Goal: Task Accomplishment & Management: Manage account settings

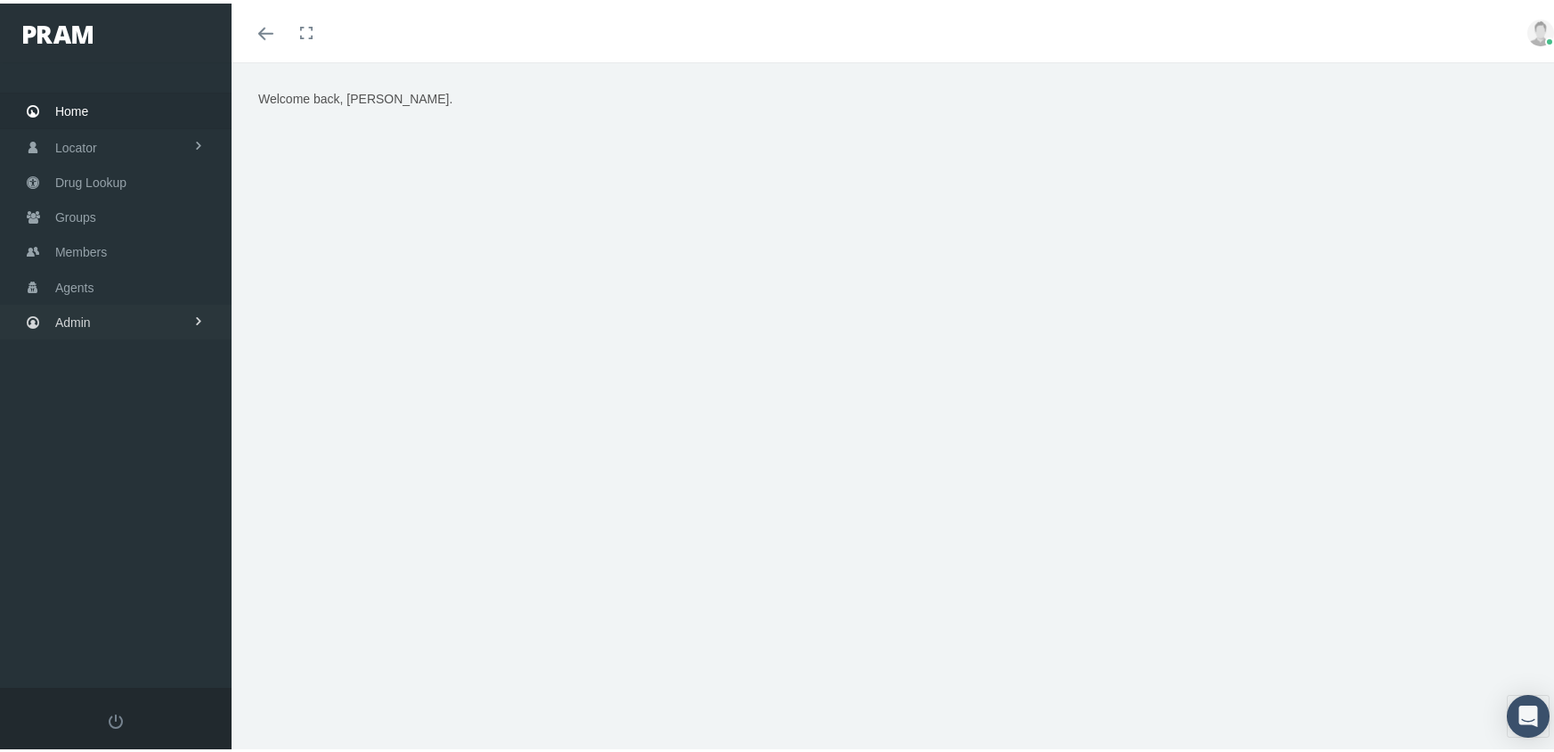
click at [75, 305] on span "Admin" at bounding box center [73, 319] width 36 height 34
click at [90, 451] on span "Group Billing" at bounding box center [108, 457] width 71 height 30
click at [103, 572] on span "Payments" at bounding box center [96, 587] width 55 height 30
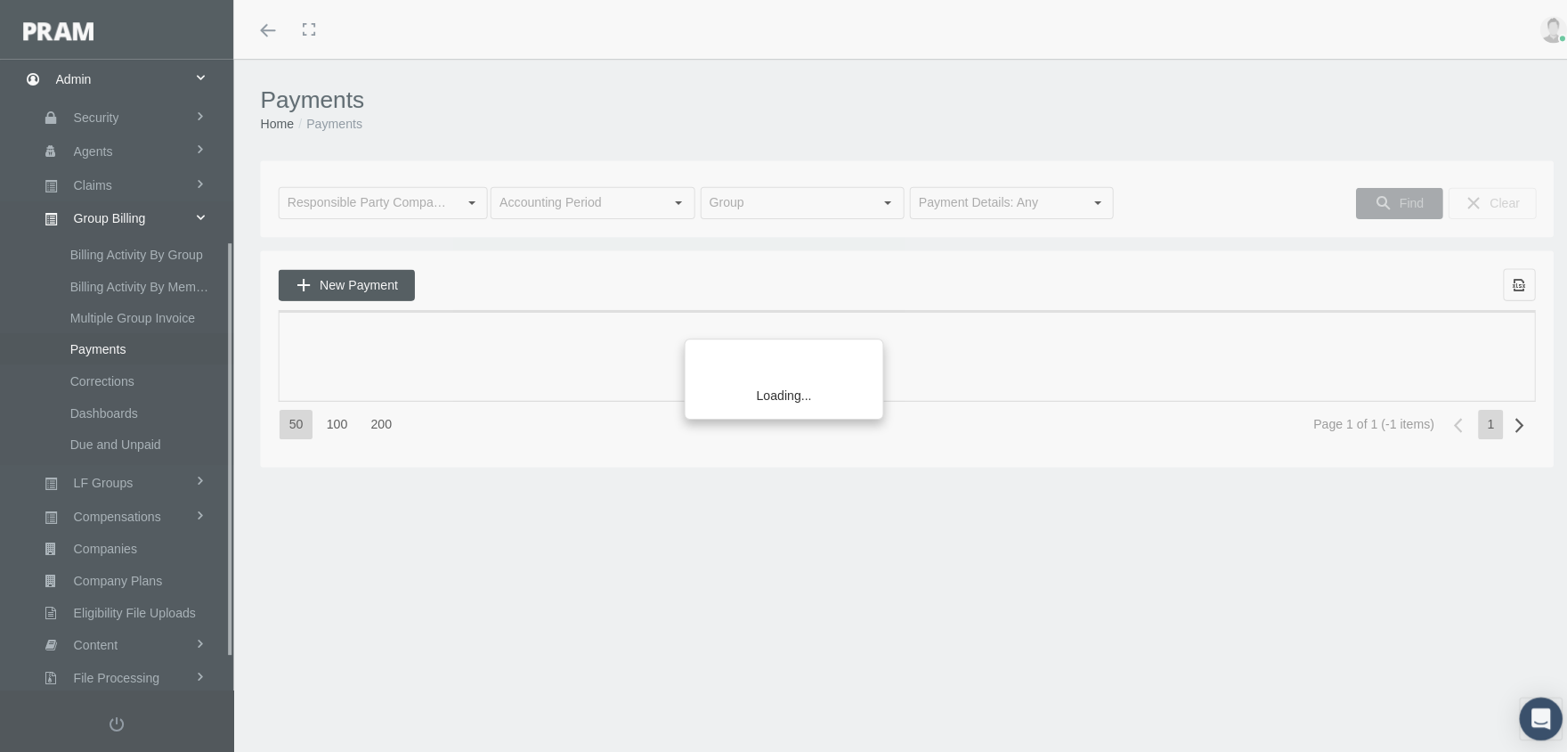
scroll to position [322, 0]
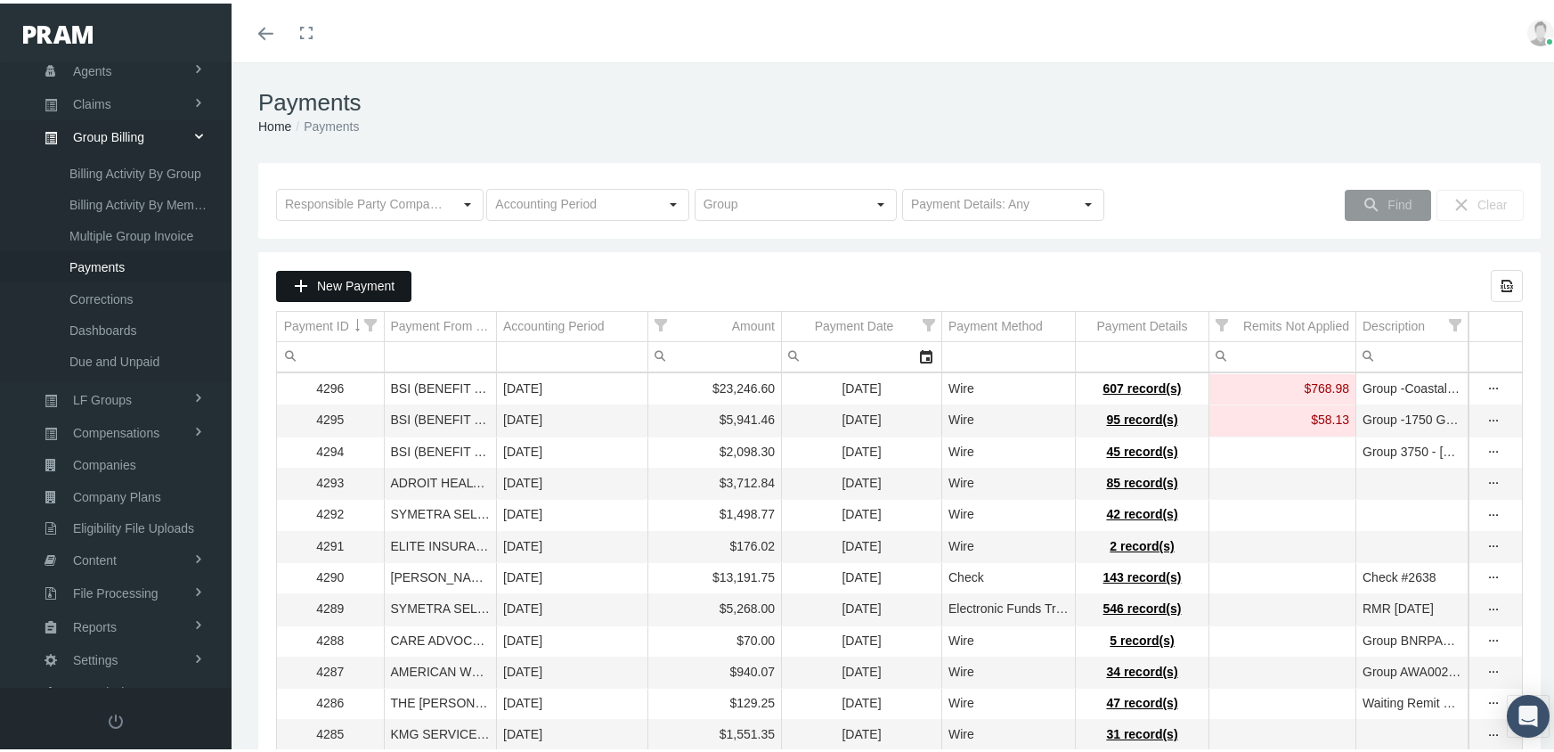
click at [331, 280] on span "New Payment" at bounding box center [355, 282] width 77 height 14
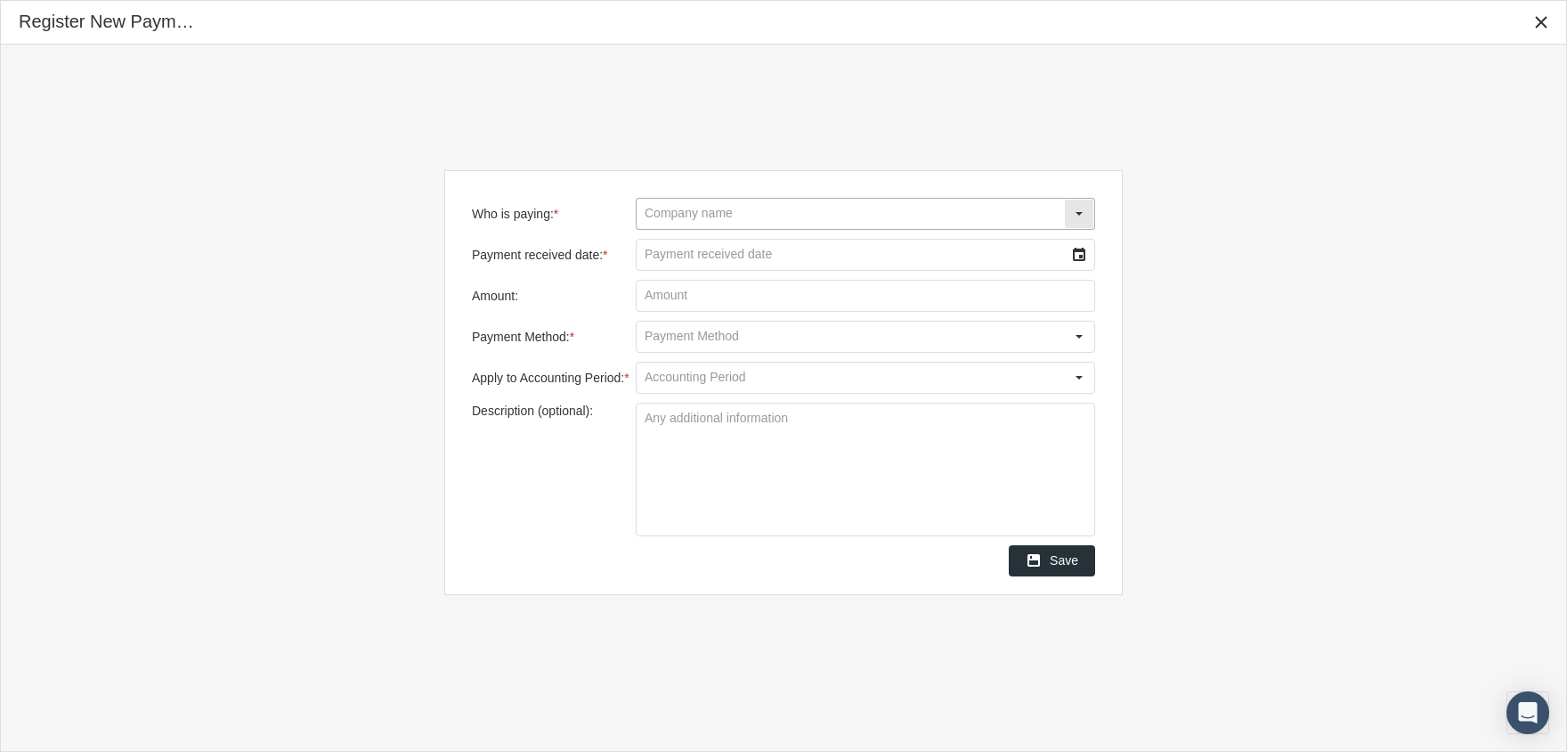
click at [712, 208] on input "Who is paying: *" at bounding box center [850, 214] width 427 height 30
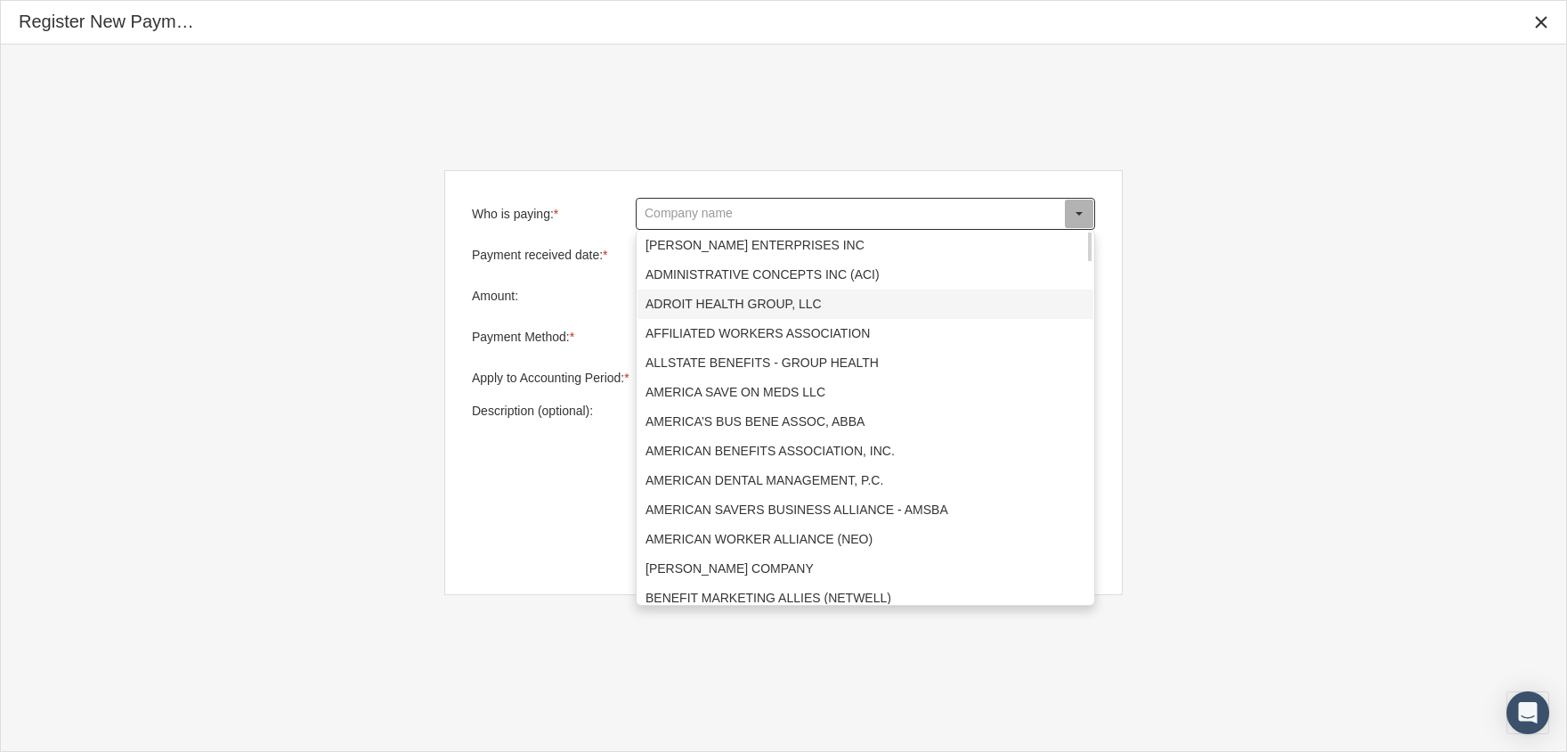
click at [716, 300] on div "ADROIT HEALTH GROUP, LLC" at bounding box center [866, 303] width 456 height 29
type input "ADROIT HEALTH GROUP, LLC"
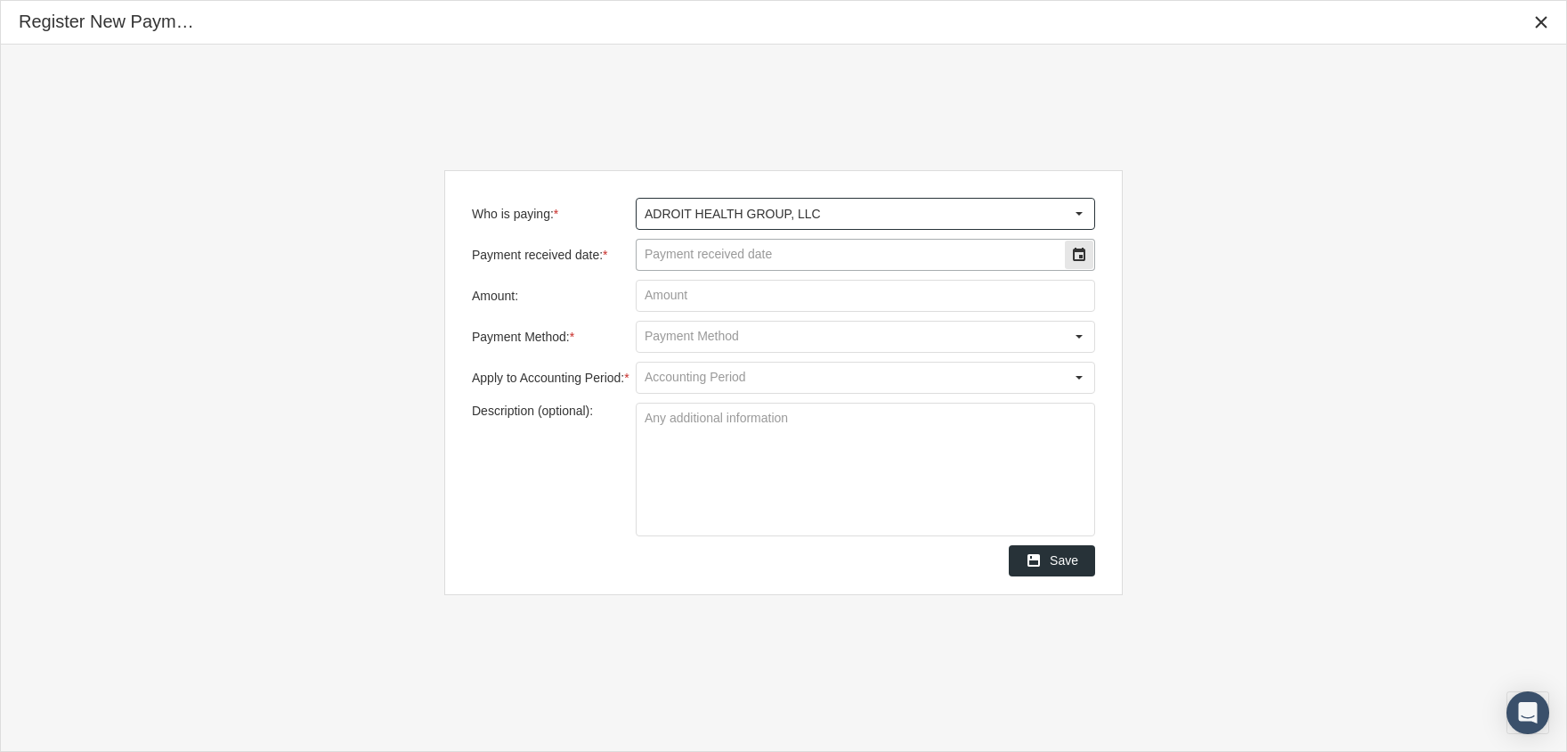
click at [697, 246] on input "Payment received date: *" at bounding box center [850, 255] width 427 height 30
click at [1077, 245] on div "Select" at bounding box center [1079, 254] width 28 height 28
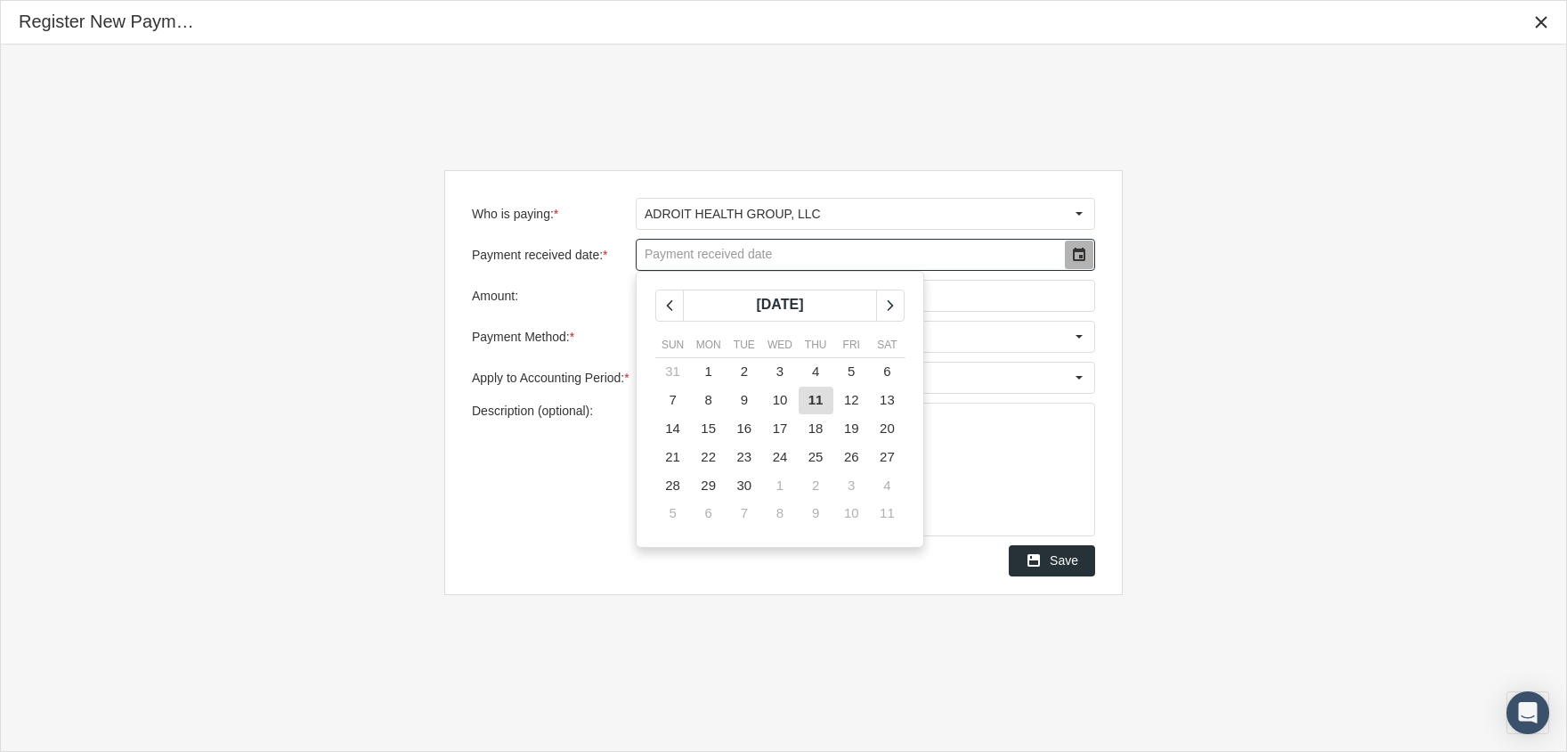
click at [817, 395] on span "11" at bounding box center [816, 399] width 15 height 15
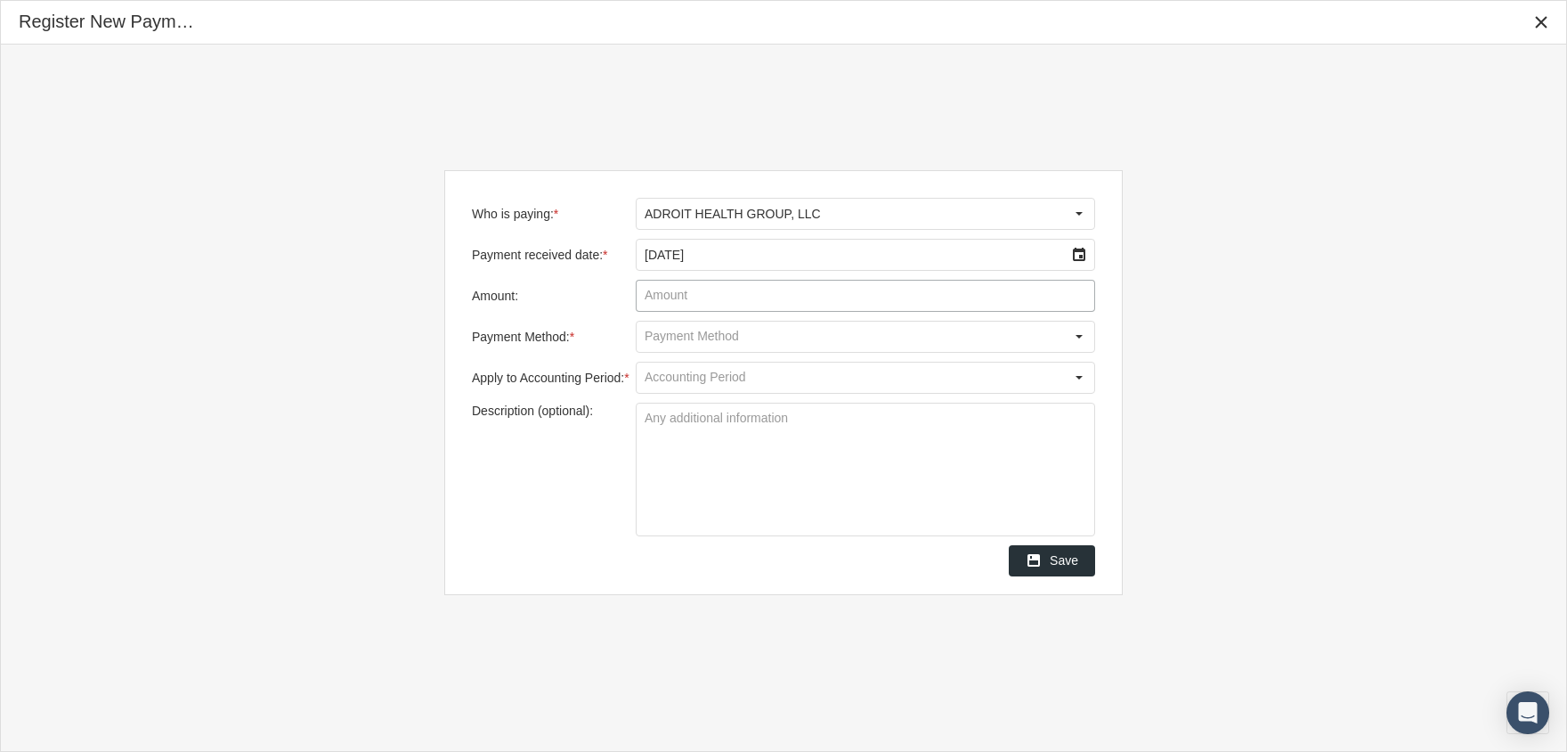
click at [661, 300] on input "Amount:" at bounding box center [866, 295] width 458 height 30
type input "$ 2,954.24"
click at [794, 330] on input "Payment Method: *" at bounding box center [850, 336] width 427 height 30
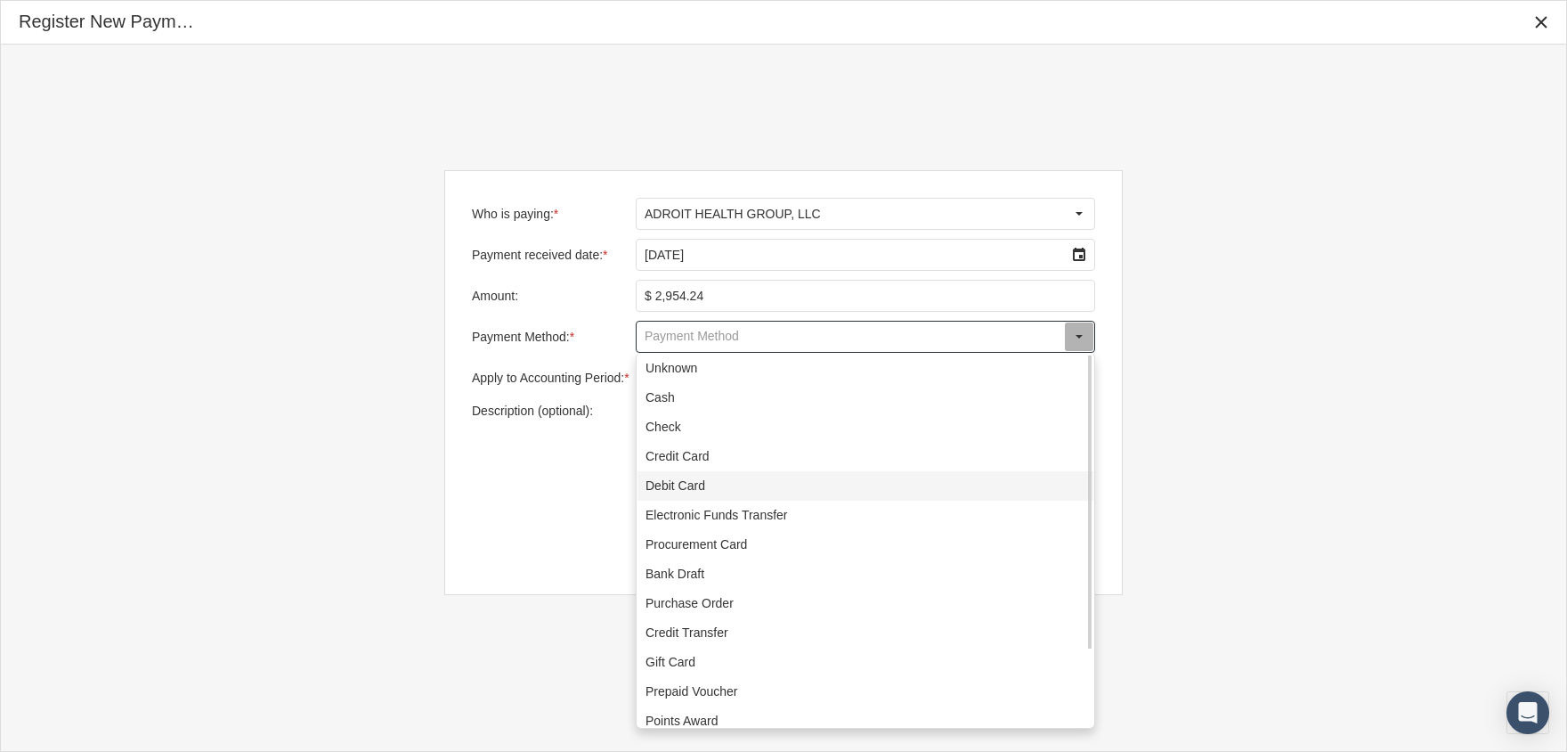
scroll to position [97, 0]
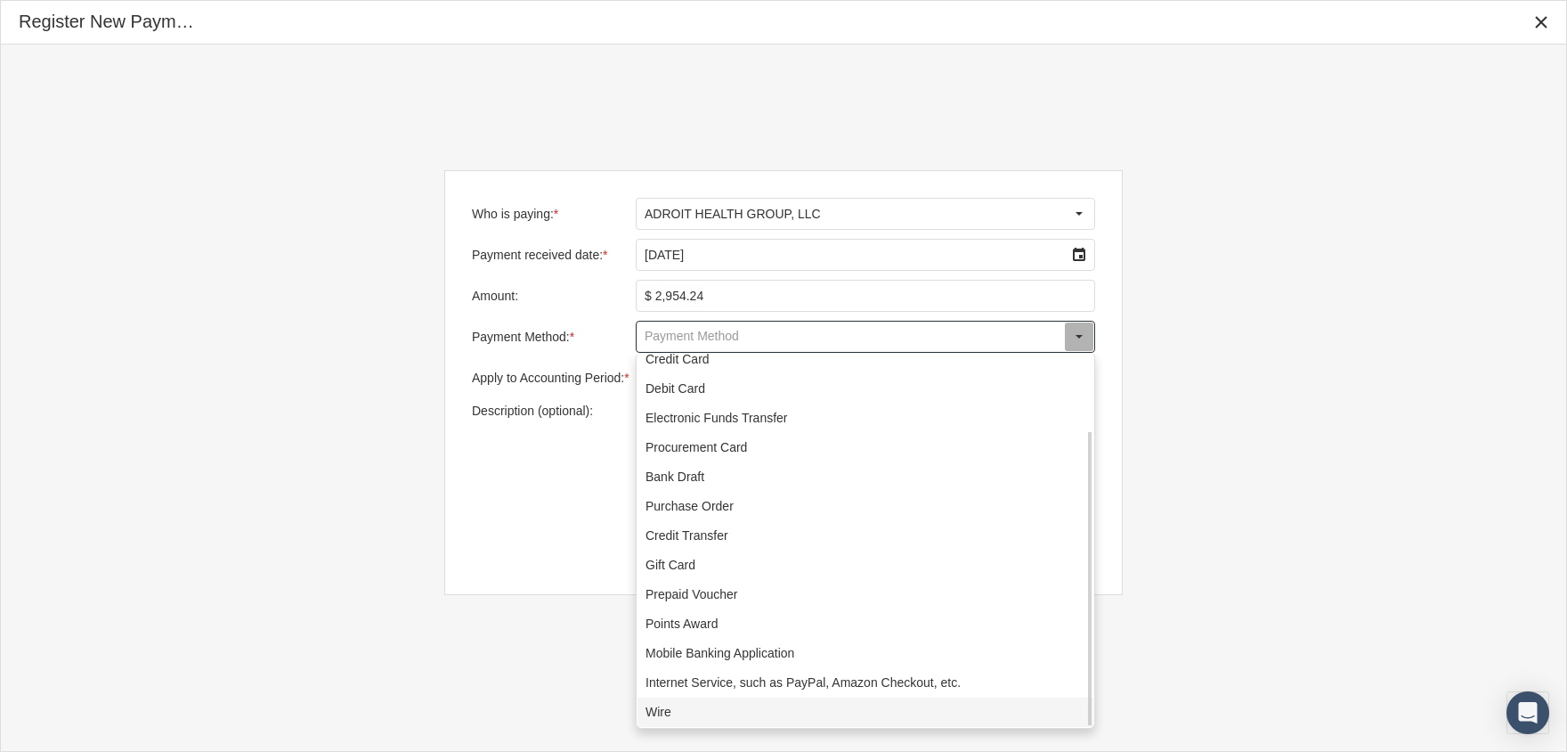
drag, startPoint x: 670, startPoint y: 704, endPoint x: 675, endPoint y: 695, distance: 11.2
click at [669, 704] on div "Wire" at bounding box center [866, 711] width 456 height 29
type input "Wire"
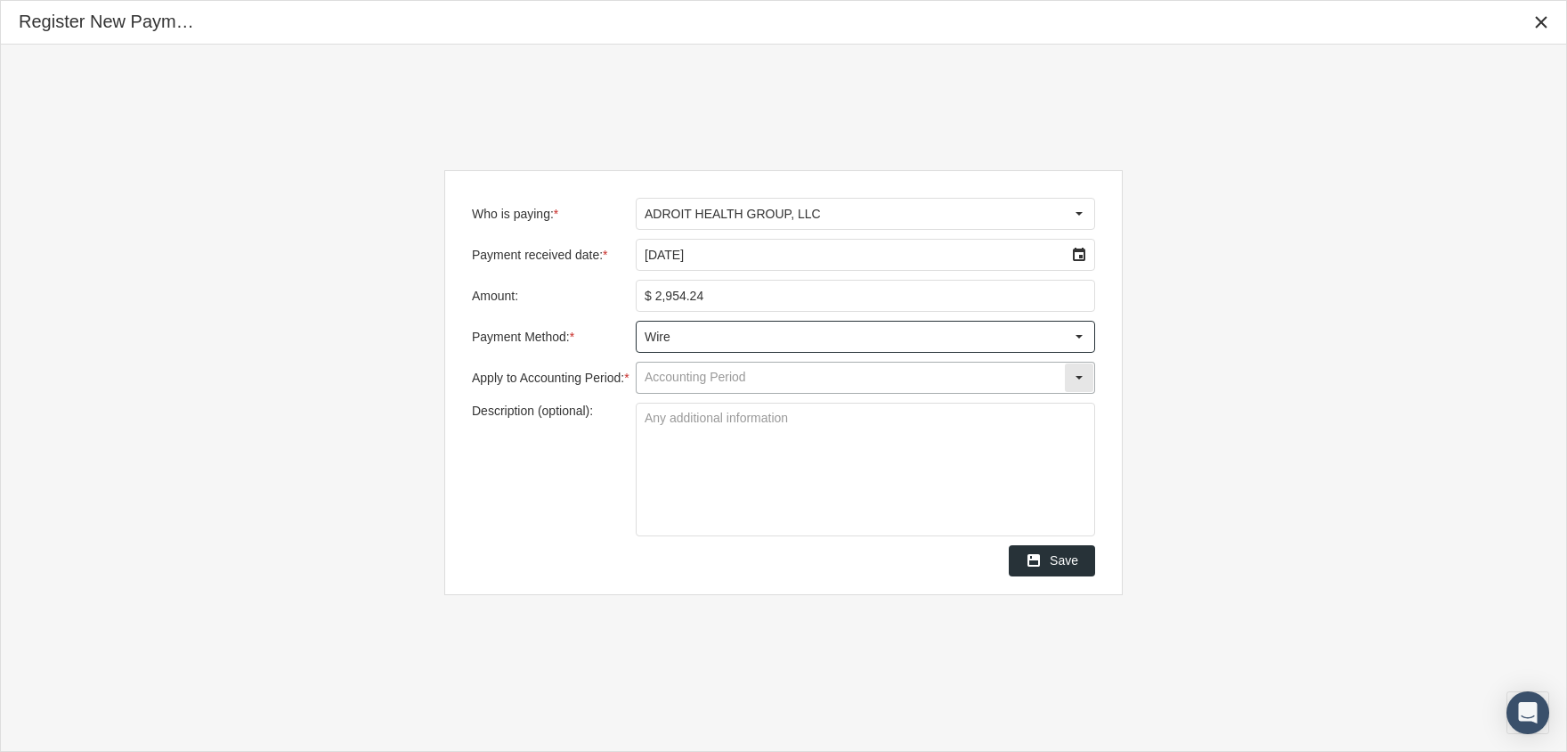
click at [727, 378] on input "Apply to Accounting Period: *" at bounding box center [850, 377] width 427 height 30
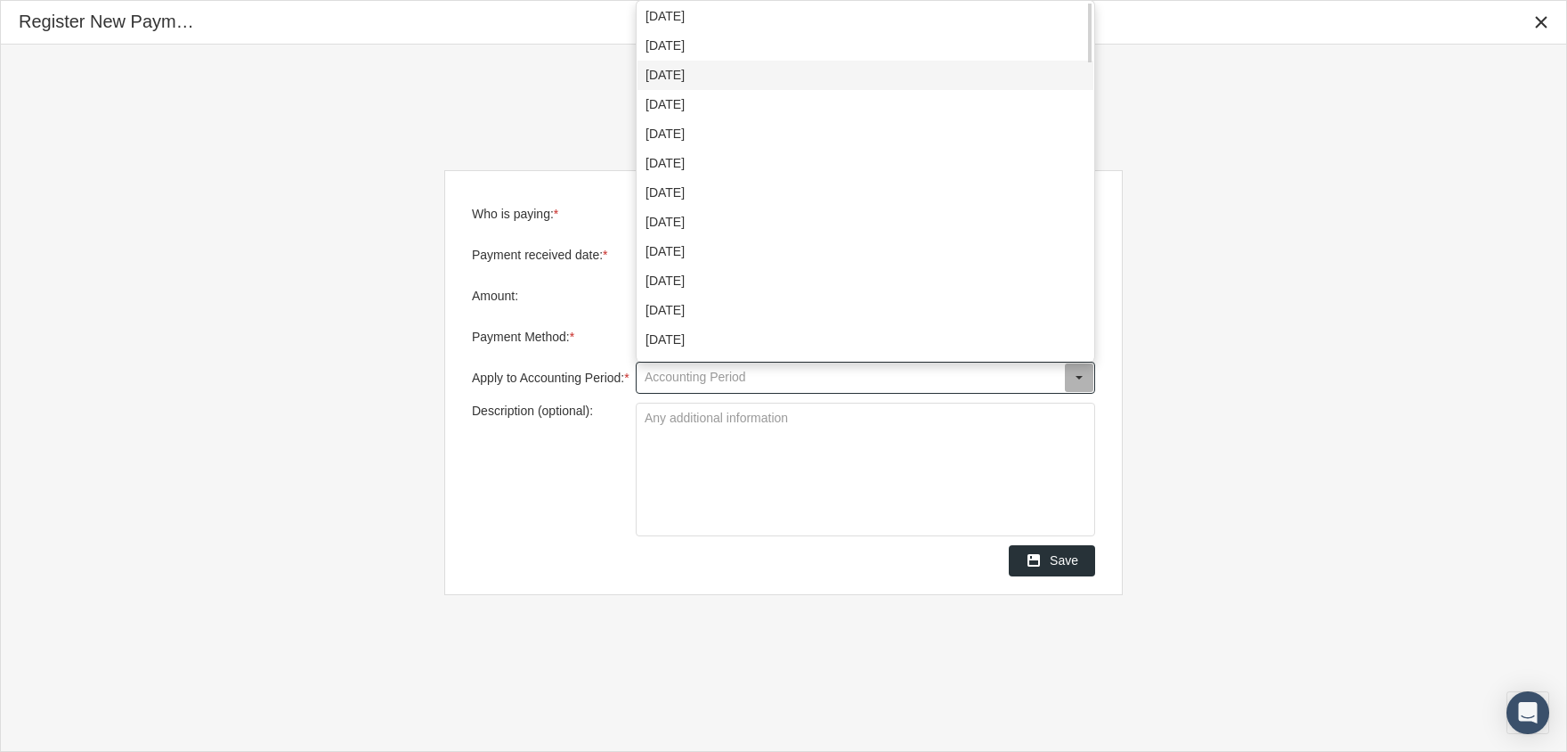
click at [712, 70] on div "[DATE]" at bounding box center [866, 75] width 456 height 29
type input "[DATE]"
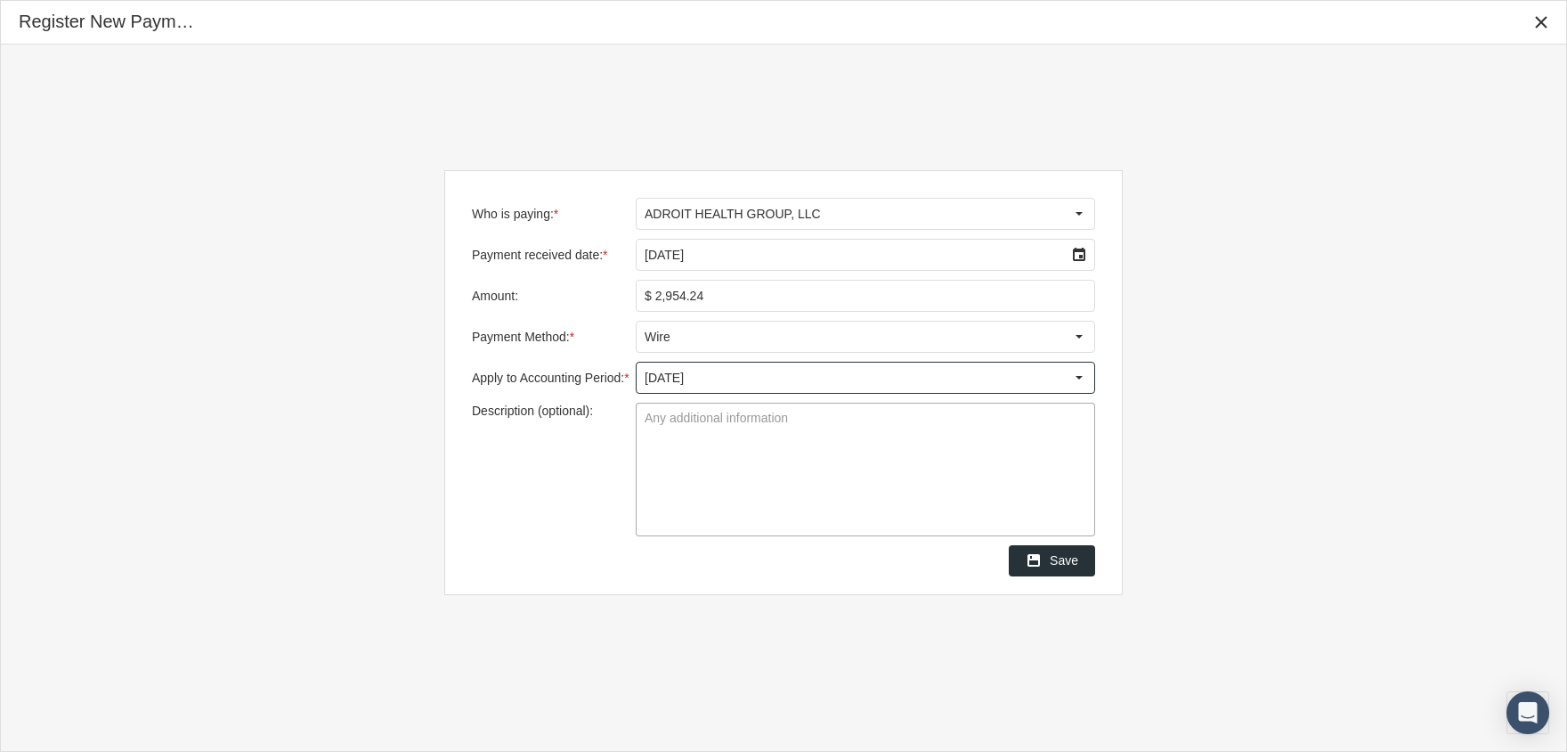
click at [737, 424] on textarea "Description (optional):" at bounding box center [866, 469] width 458 height 132
type textarea "IAS"
click at [1075, 556] on span "Save" at bounding box center [1064, 560] width 28 height 14
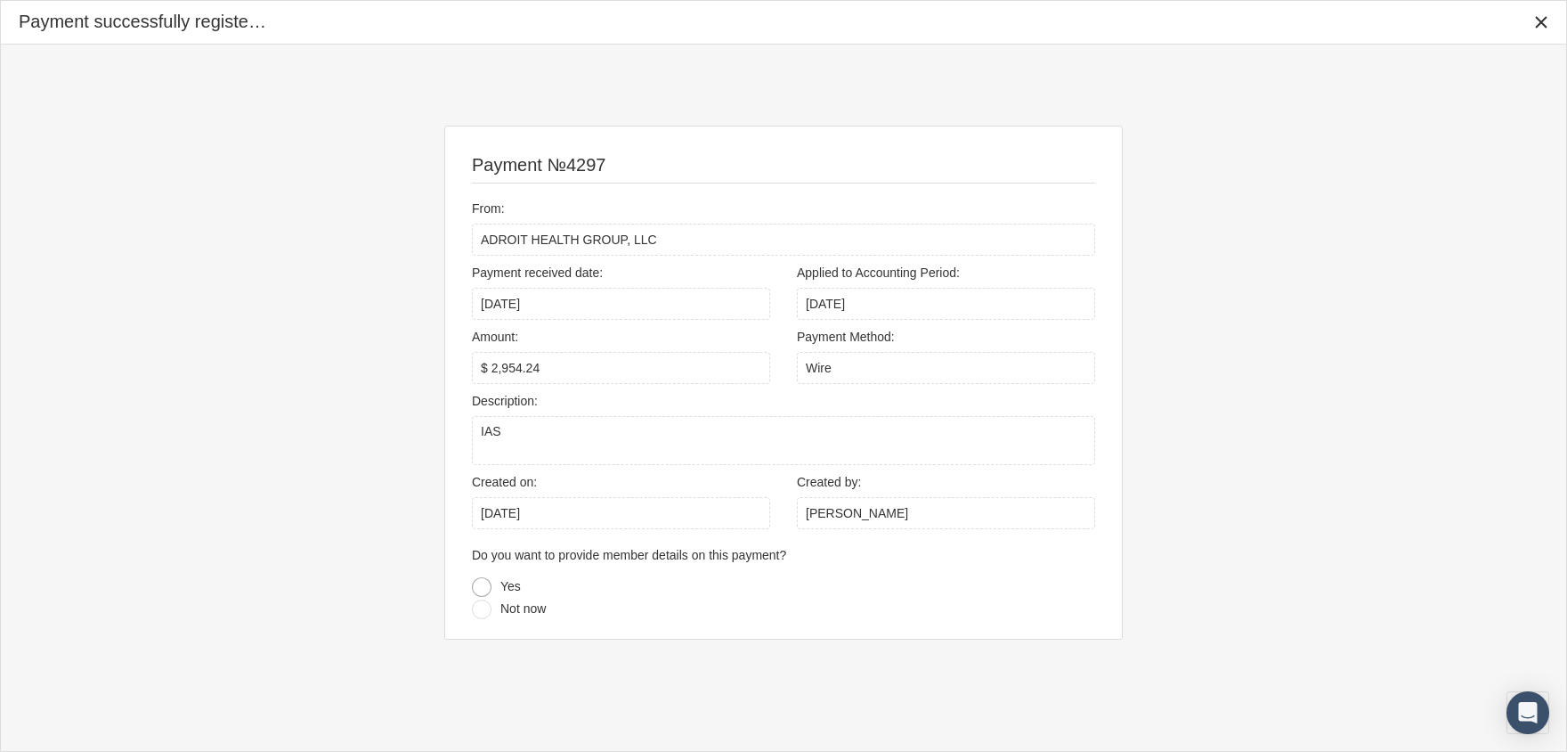
click at [484, 585] on div at bounding box center [482, 587] width 20 height 20
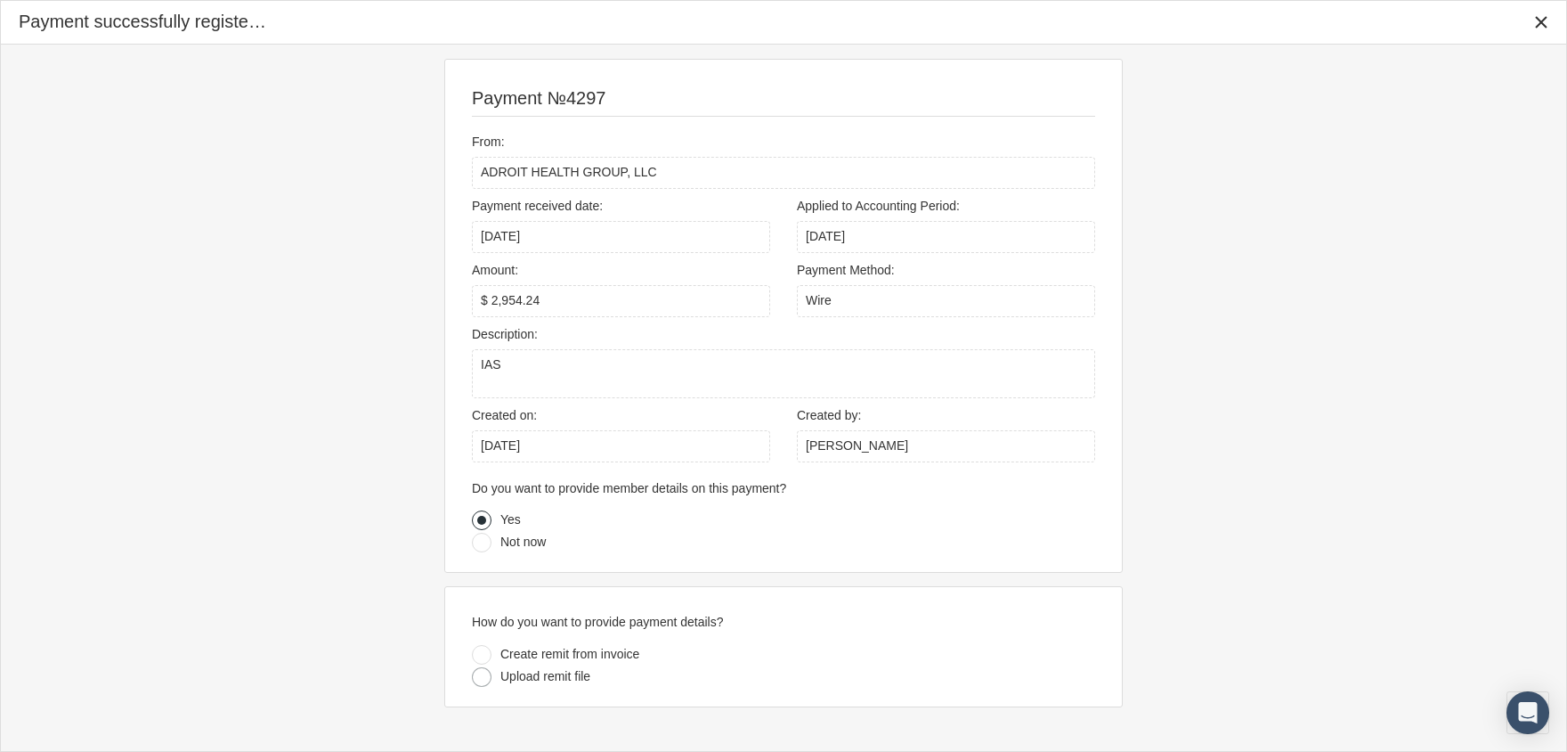
click at [489, 674] on div at bounding box center [482, 677] width 20 height 20
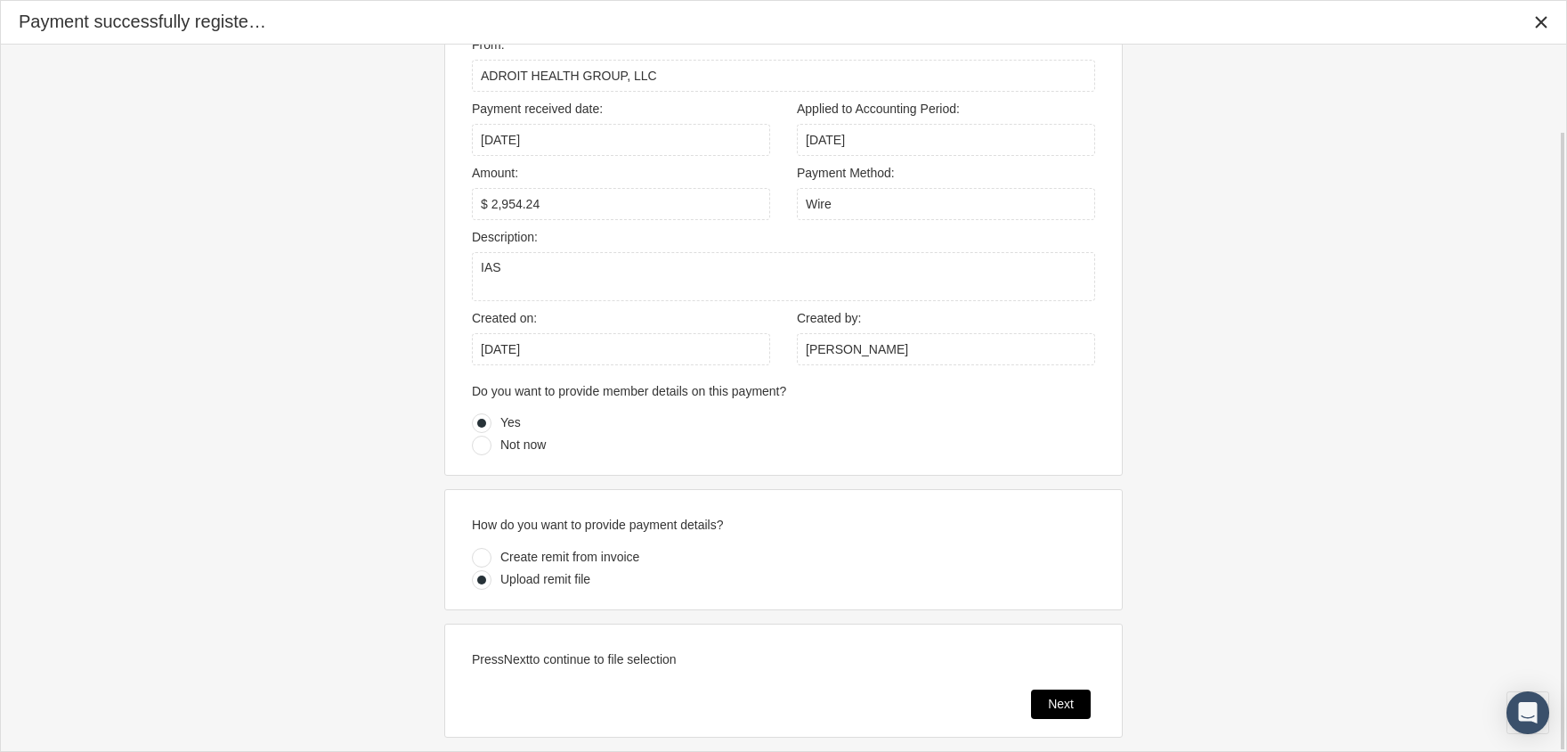
click at [1060, 704] on span "Next" at bounding box center [1061, 703] width 26 height 14
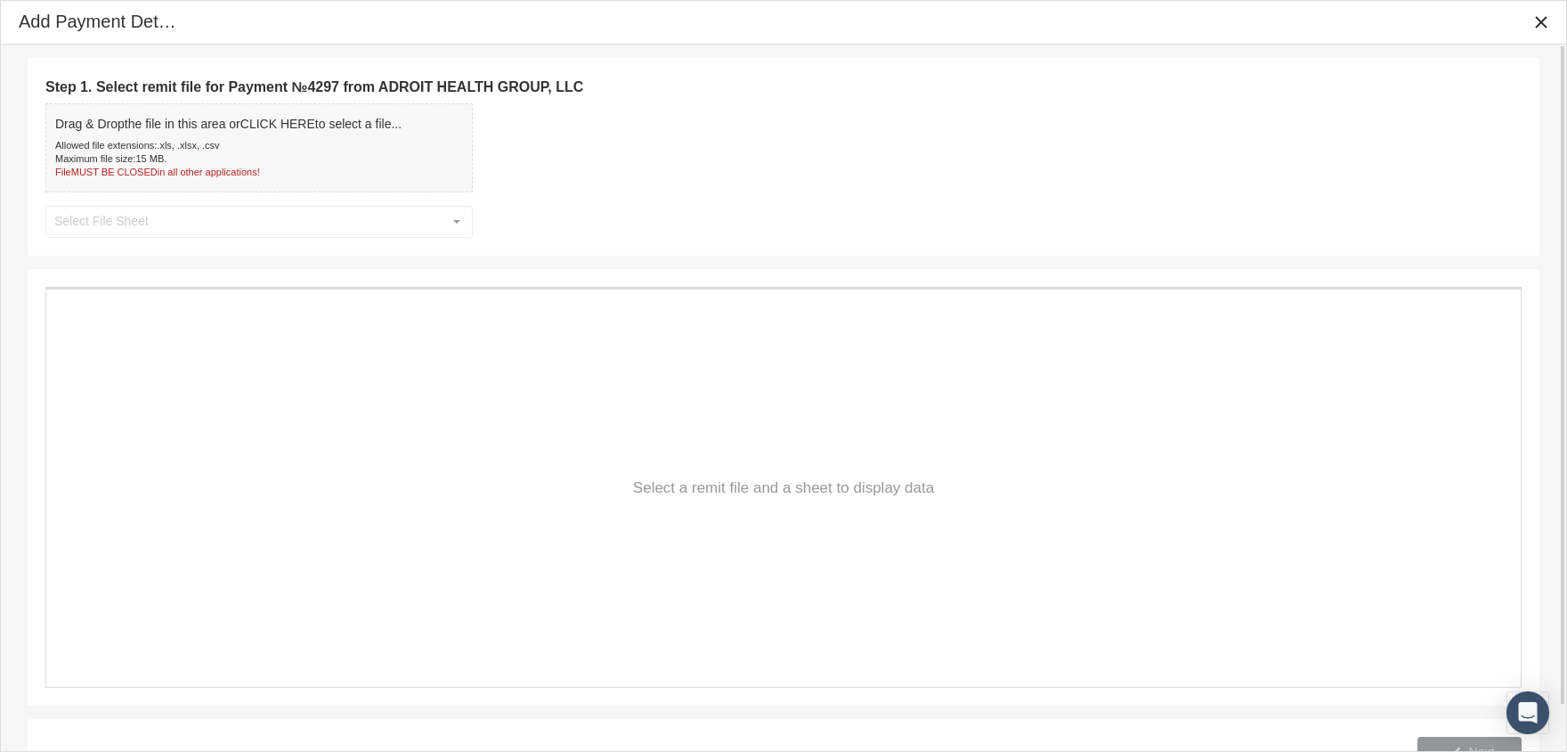
click at [190, 125] on span "Drag & Drop the file in this area or CLICK HERE to select a file..." at bounding box center [228, 124] width 346 height 14
click at [465, 215] on div "Select" at bounding box center [457, 221] width 28 height 28
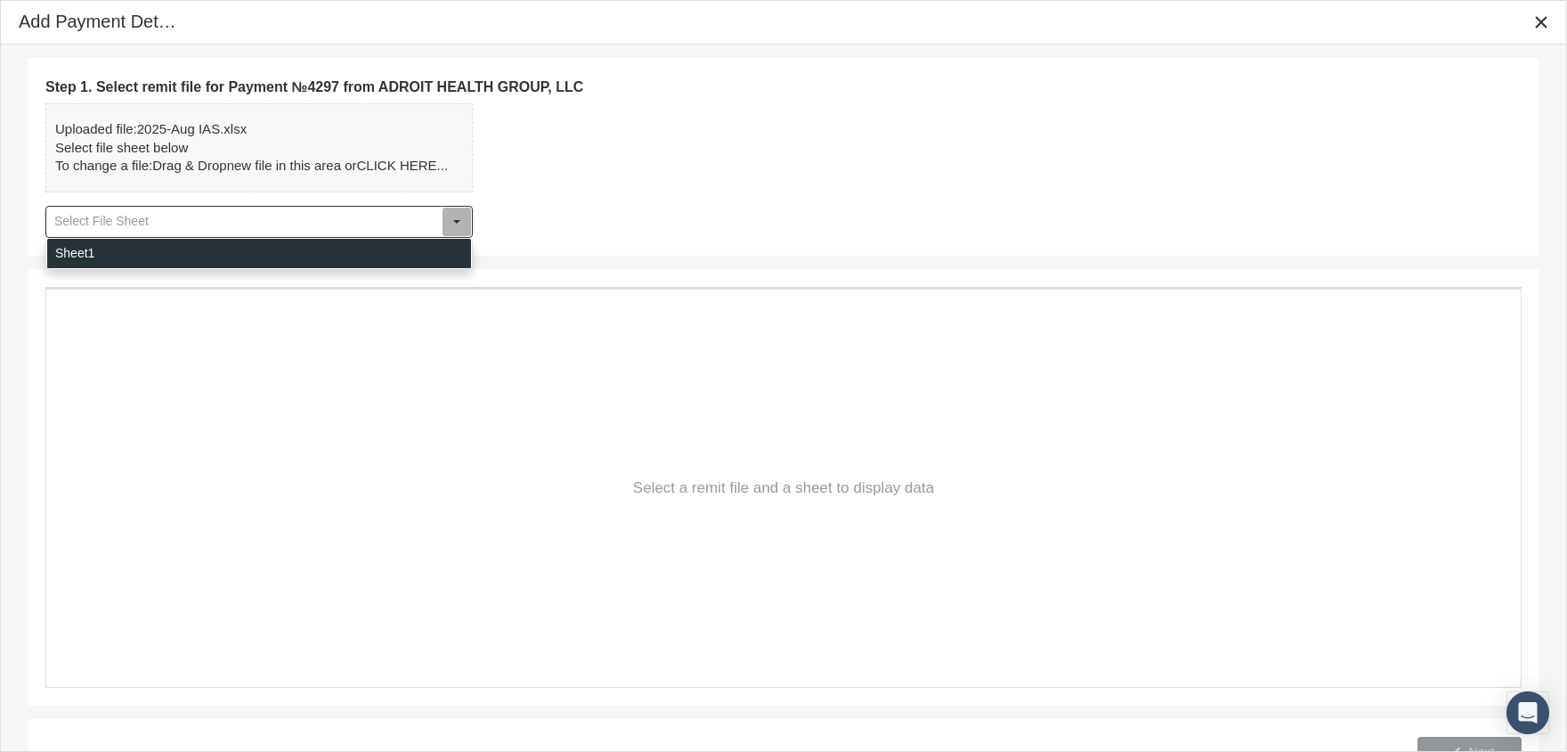
click at [289, 246] on div "Sheet1" at bounding box center [259, 253] width 424 height 29
type input "Sheet1"
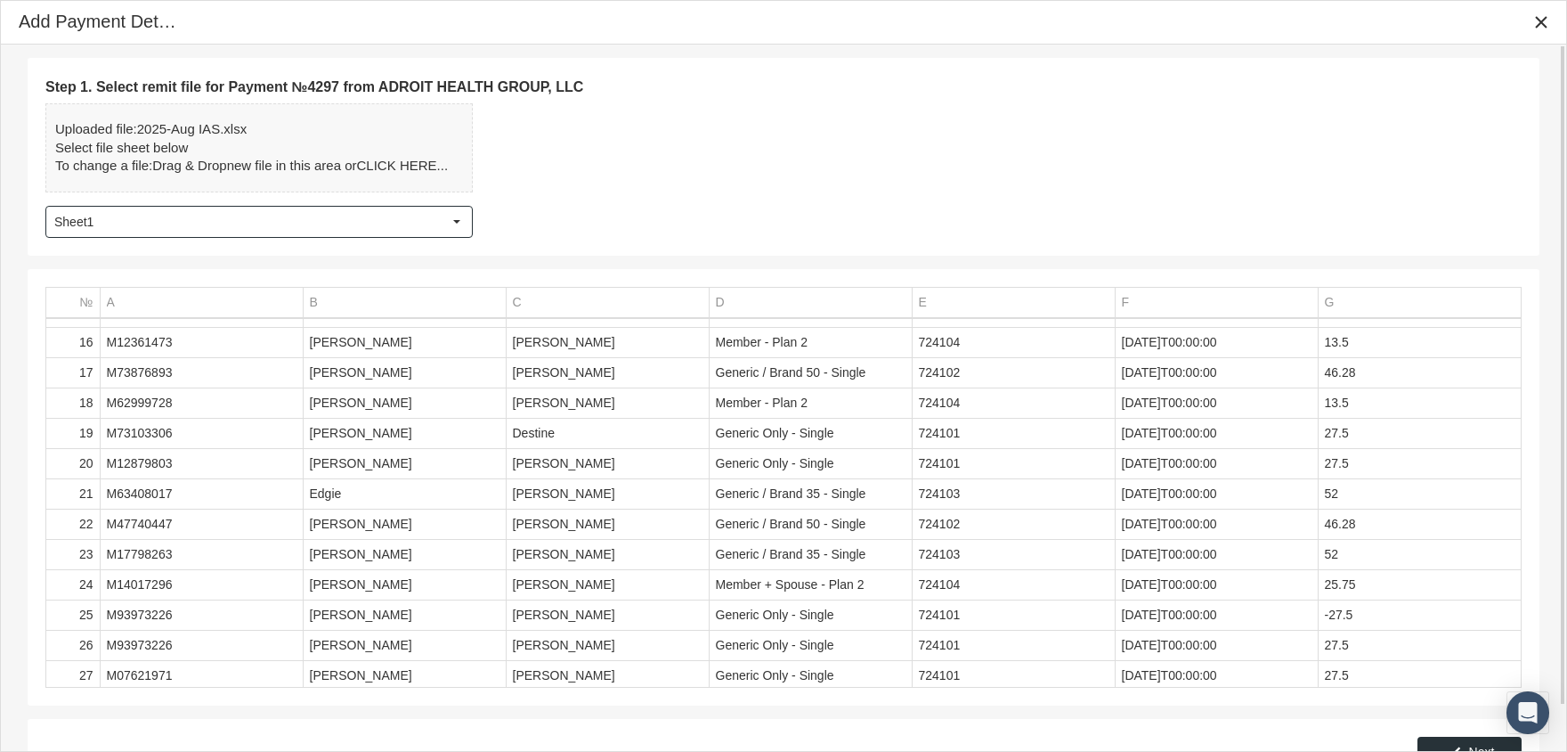
scroll to position [49, 0]
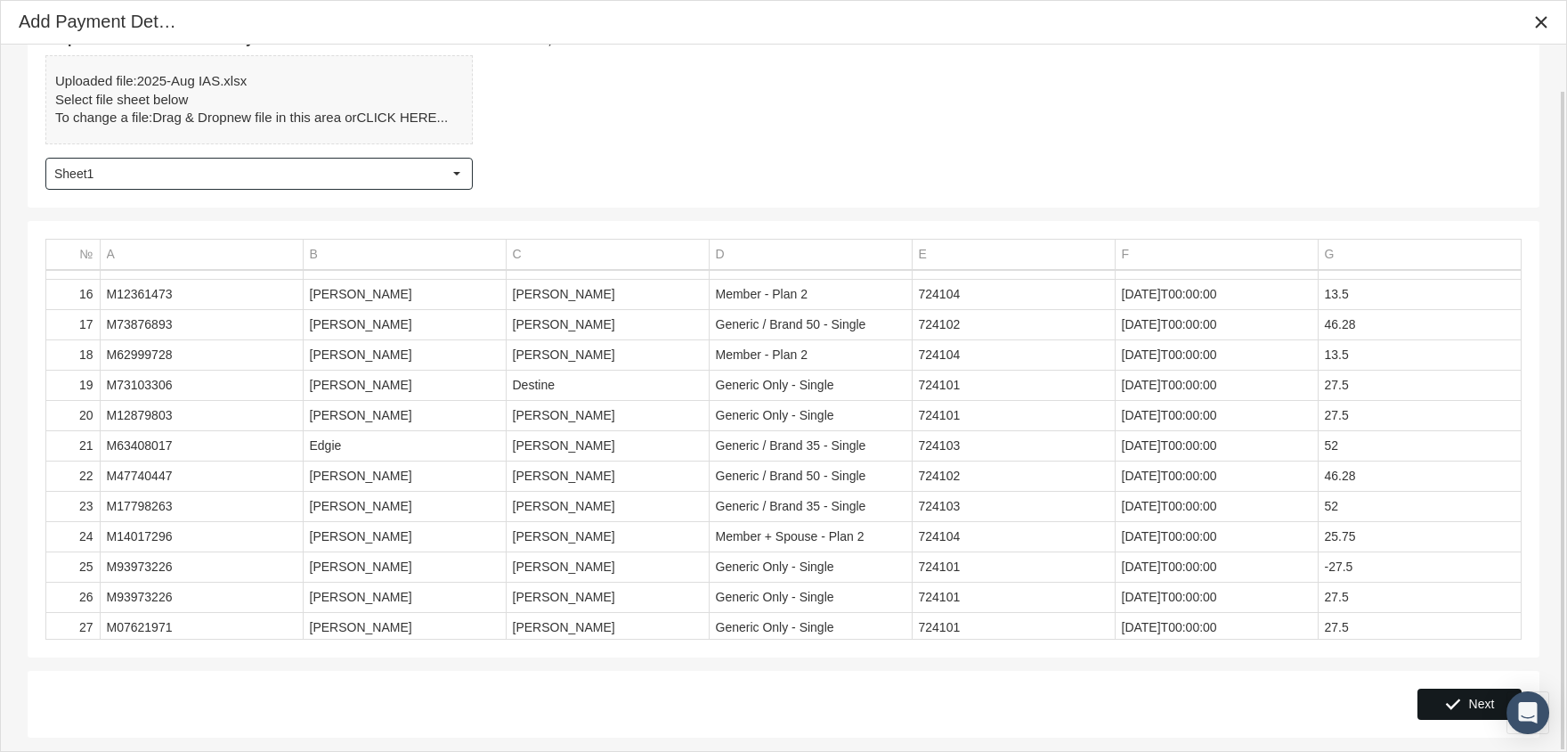
click at [1471, 699] on span "Next" at bounding box center [1482, 703] width 26 height 14
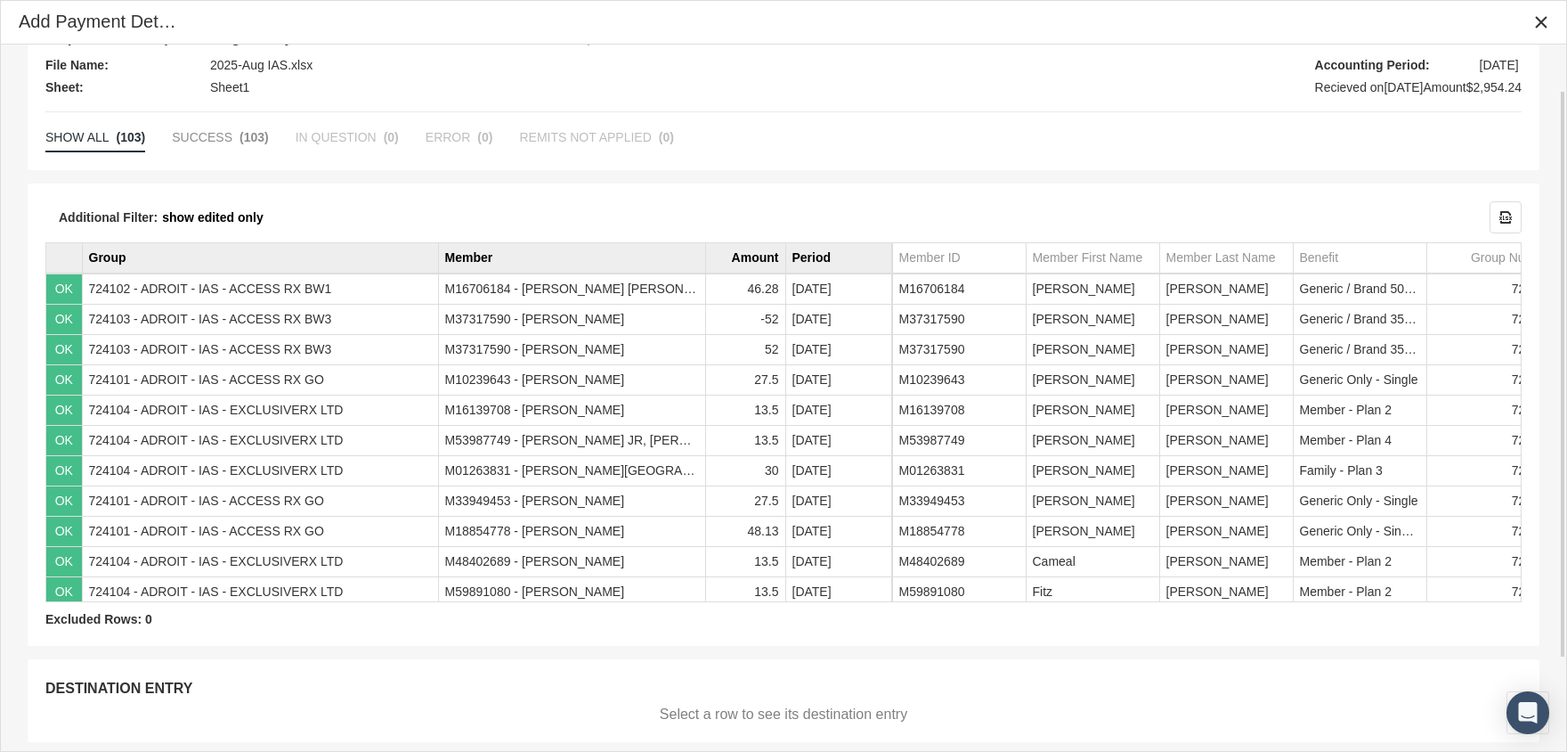
scroll to position [171, 0]
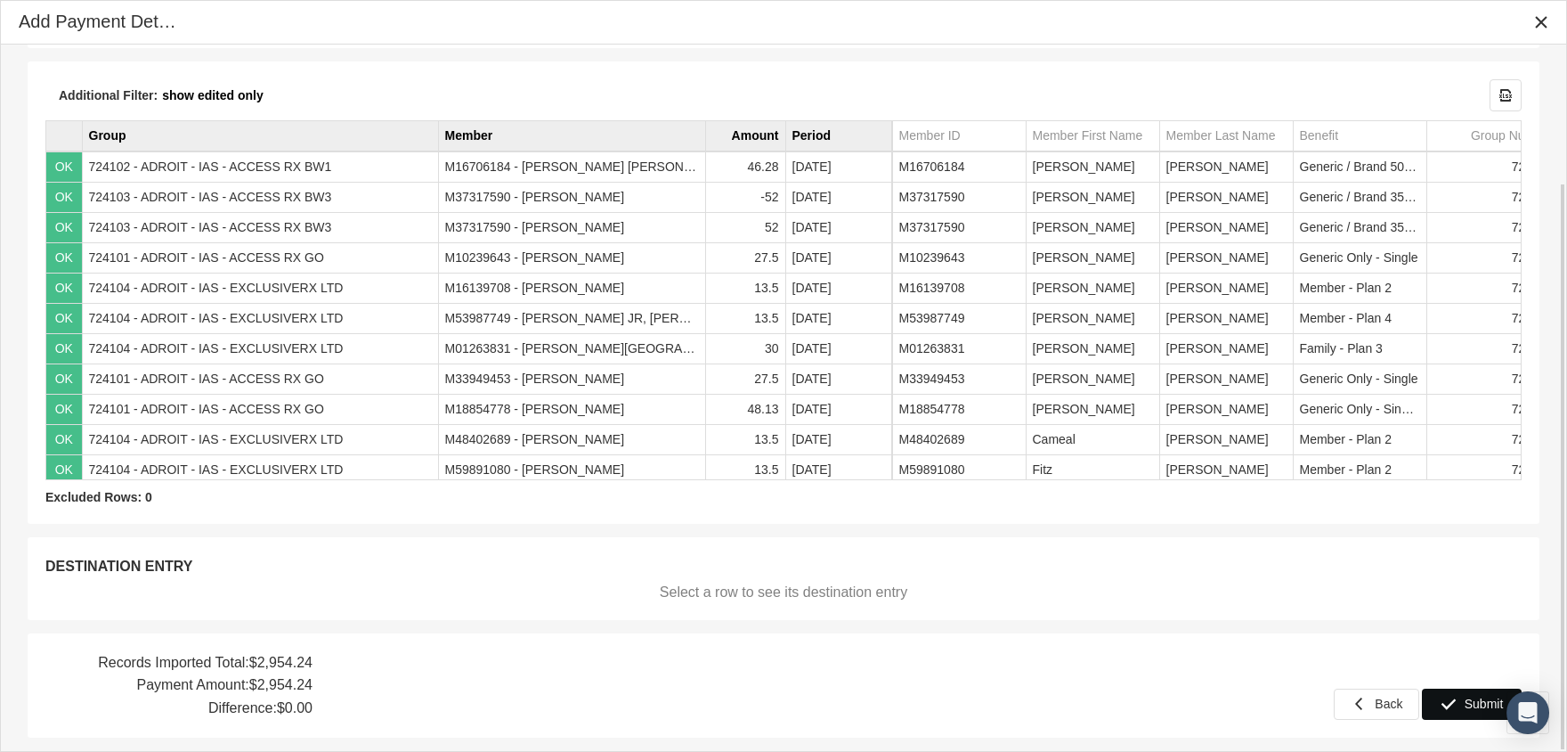
click at [1453, 698] on icon "Submit" at bounding box center [1449, 703] width 16 height 16
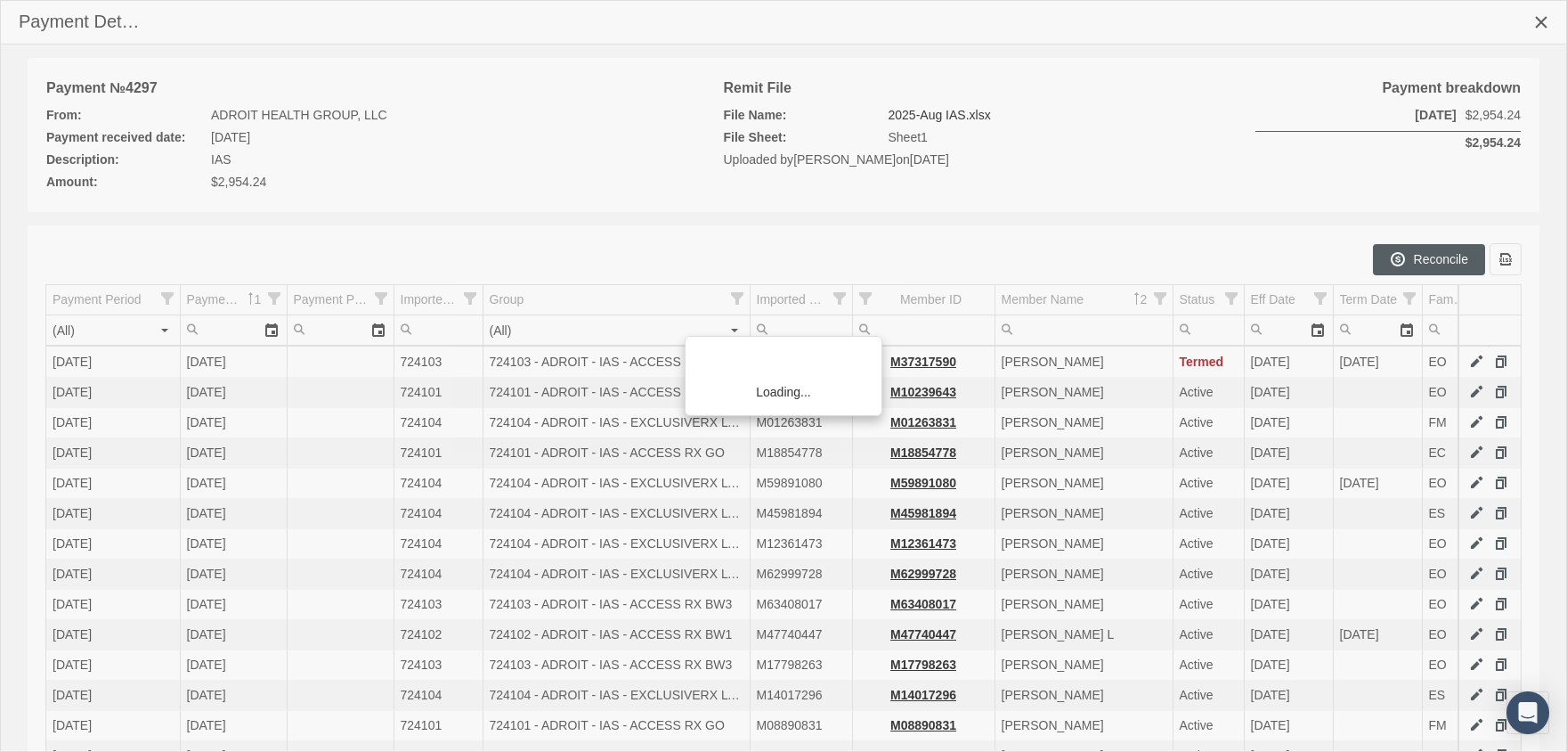
scroll to position [322, 0]
